Goal: Information Seeking & Learning: Learn about a topic

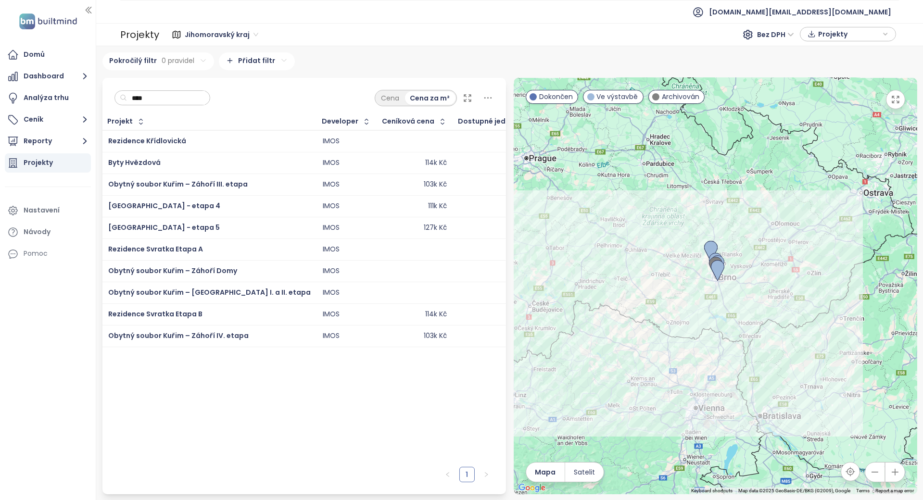
click at [156, 100] on input "****" at bounding box center [166, 98] width 78 height 14
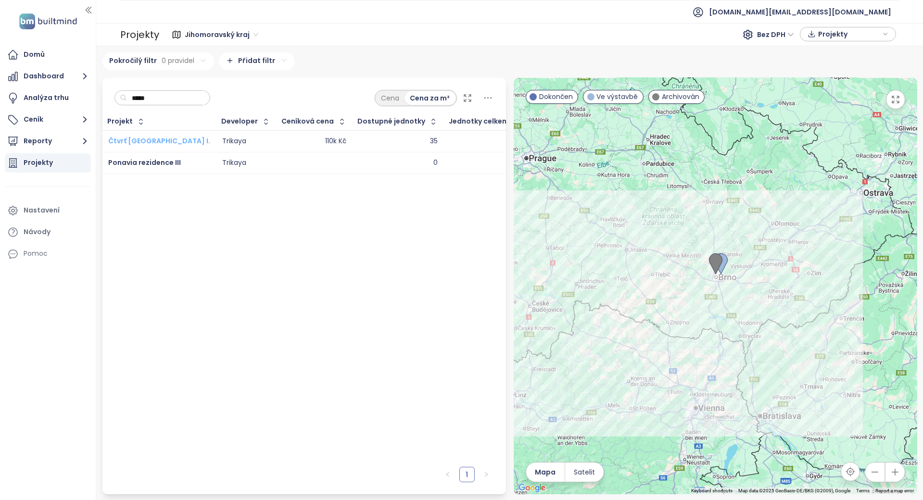
click at [152, 139] on span "Čtvrť [GEOGRAPHIC_DATA] I." at bounding box center [159, 141] width 102 height 10
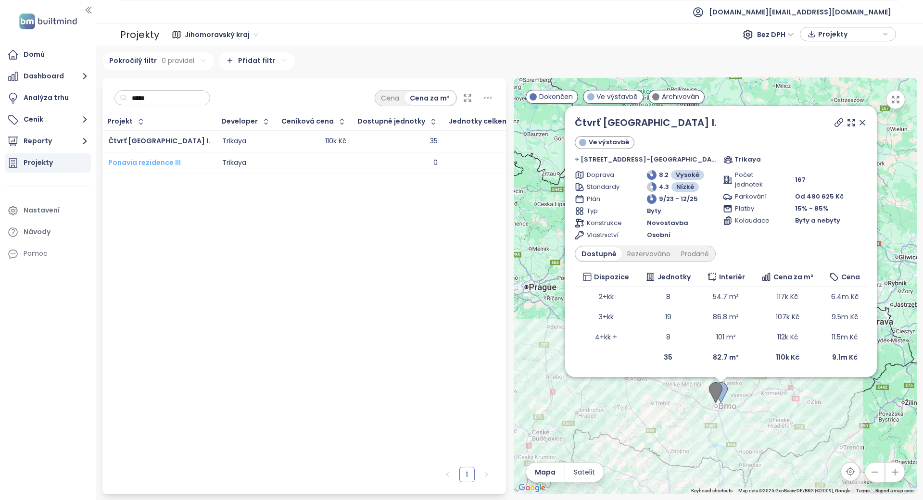
click at [135, 163] on span "Ponavia rezidence III" at bounding box center [144, 163] width 73 height 10
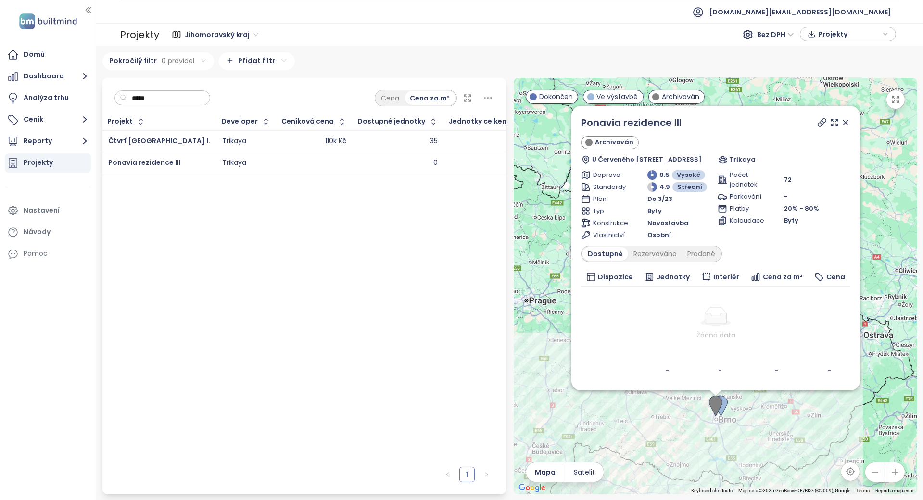
click at [193, 95] on input "*****" at bounding box center [166, 98] width 78 height 14
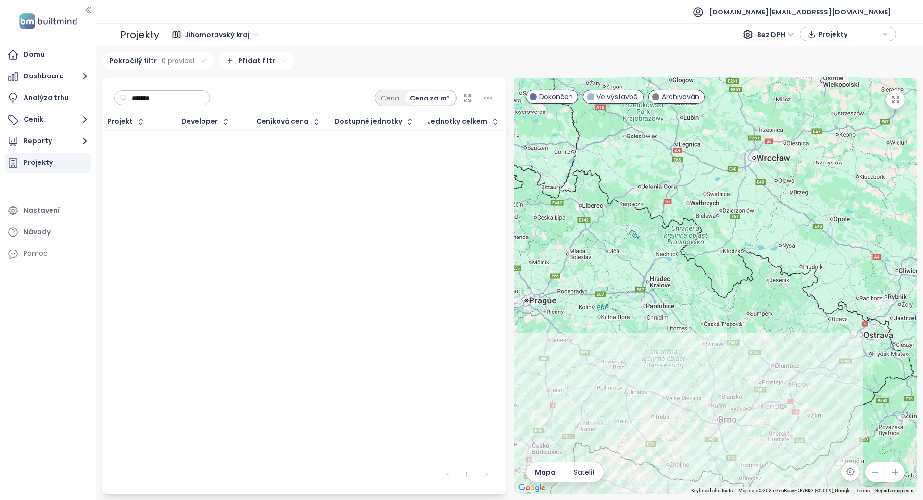
type input "*******"
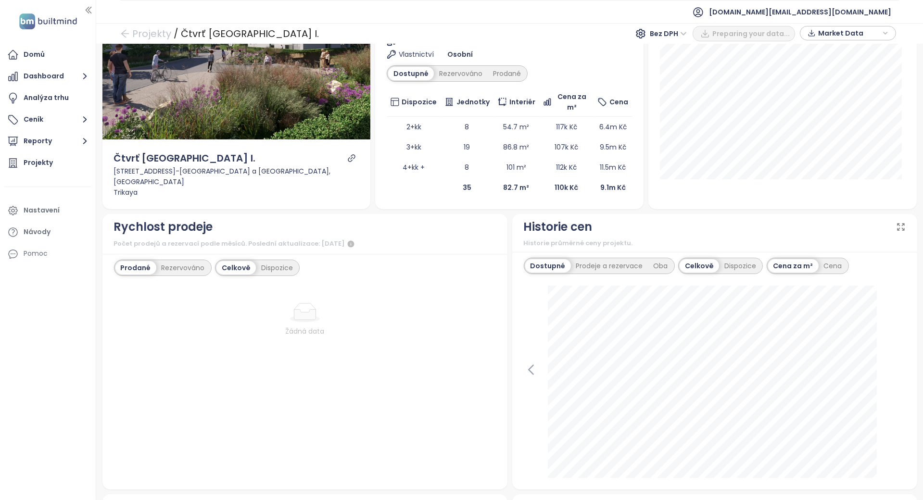
scroll to position [192, 0]
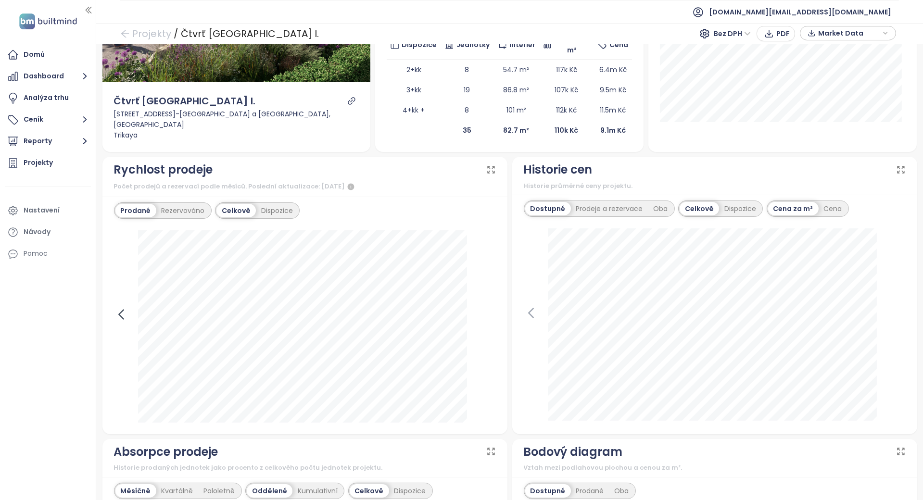
click at [121, 319] on icon at bounding box center [121, 314] width 14 height 14
click at [472, 312] on div "[DATE] veřejné prodeje: 2" at bounding box center [305, 326] width 382 height 192
click at [539, 312] on div at bounding box center [715, 325] width 382 height 194
click at [529, 315] on icon at bounding box center [531, 313] width 4 height 9
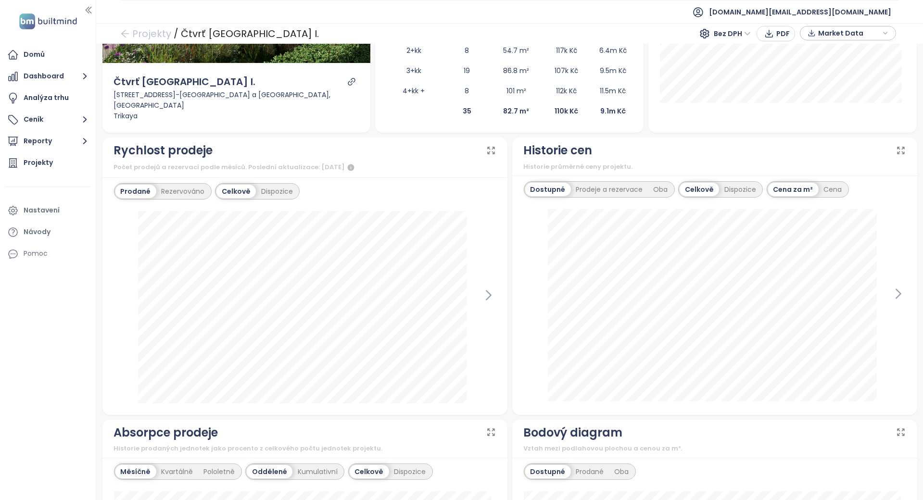
scroll to position [0, 0]
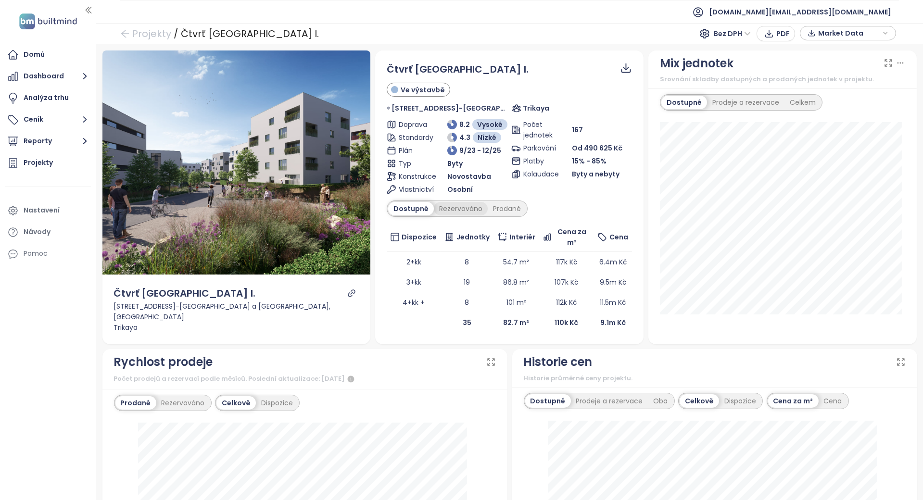
click at [472, 210] on div "Rezervováno" at bounding box center [461, 208] width 54 height 13
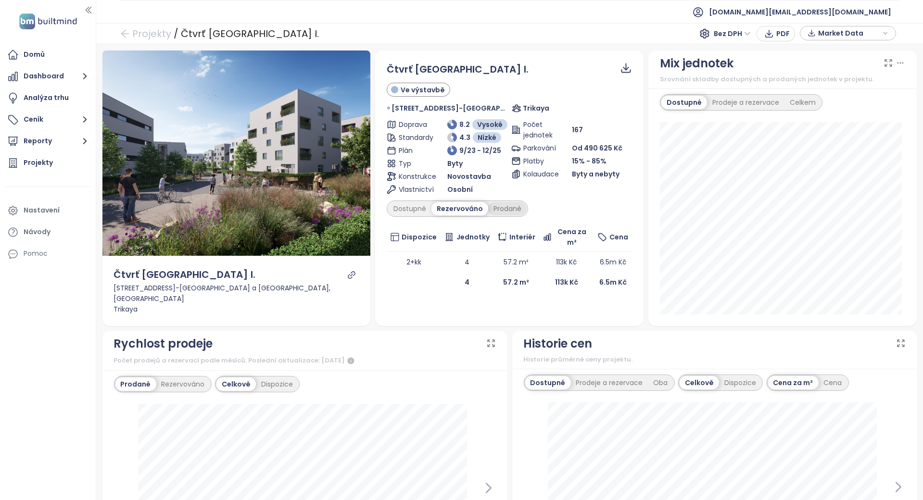
click at [495, 207] on div "Prodané" at bounding box center [507, 208] width 38 height 13
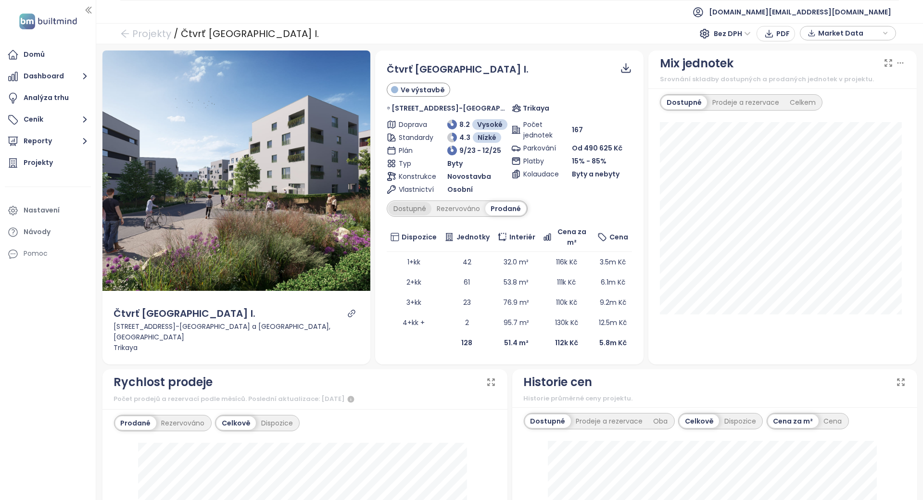
click at [397, 208] on div "Dostupné" at bounding box center [409, 208] width 43 height 13
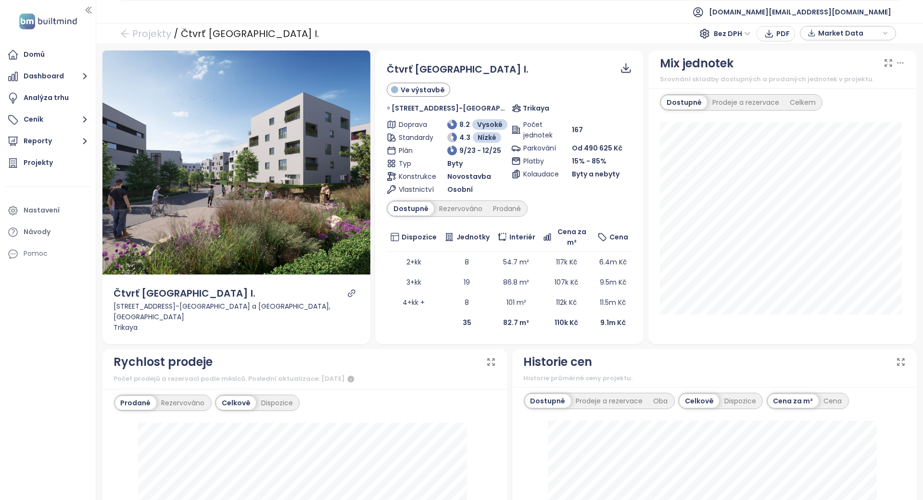
click at [387, 232] on th "Dispozice" at bounding box center [414, 237] width 54 height 29
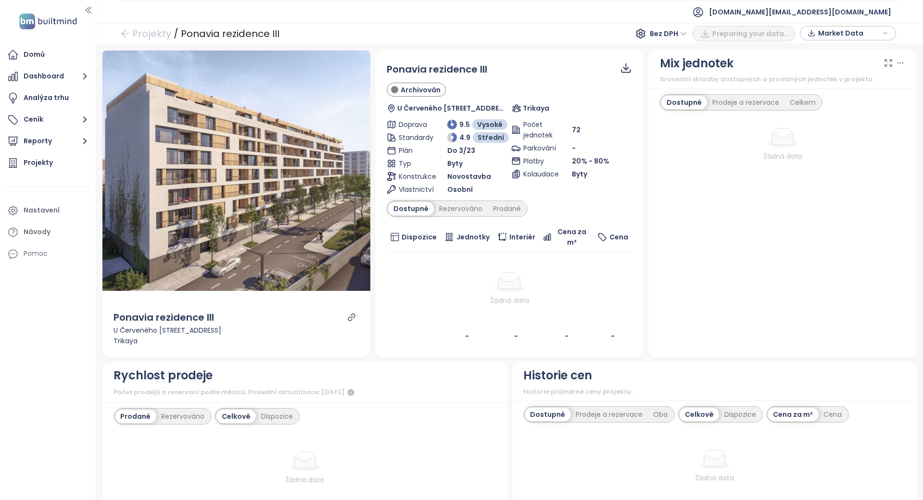
click at [481, 262] on td "Žádná data" at bounding box center [509, 289] width 245 height 74
